Goal: Navigation & Orientation: Find specific page/section

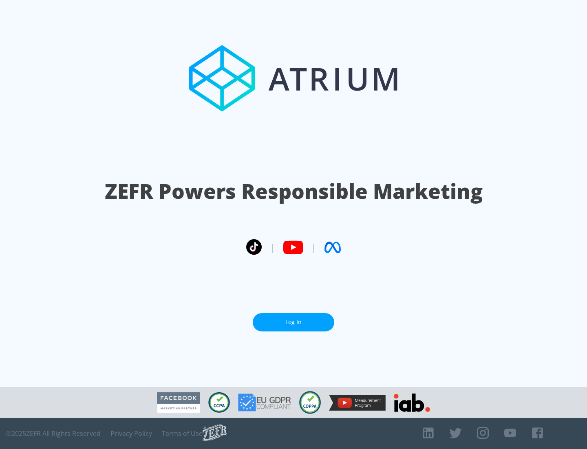
click at [294, 322] on link "Log In" at bounding box center [294, 322] width 82 height 18
